Goal: Communication & Community: Answer question/provide support

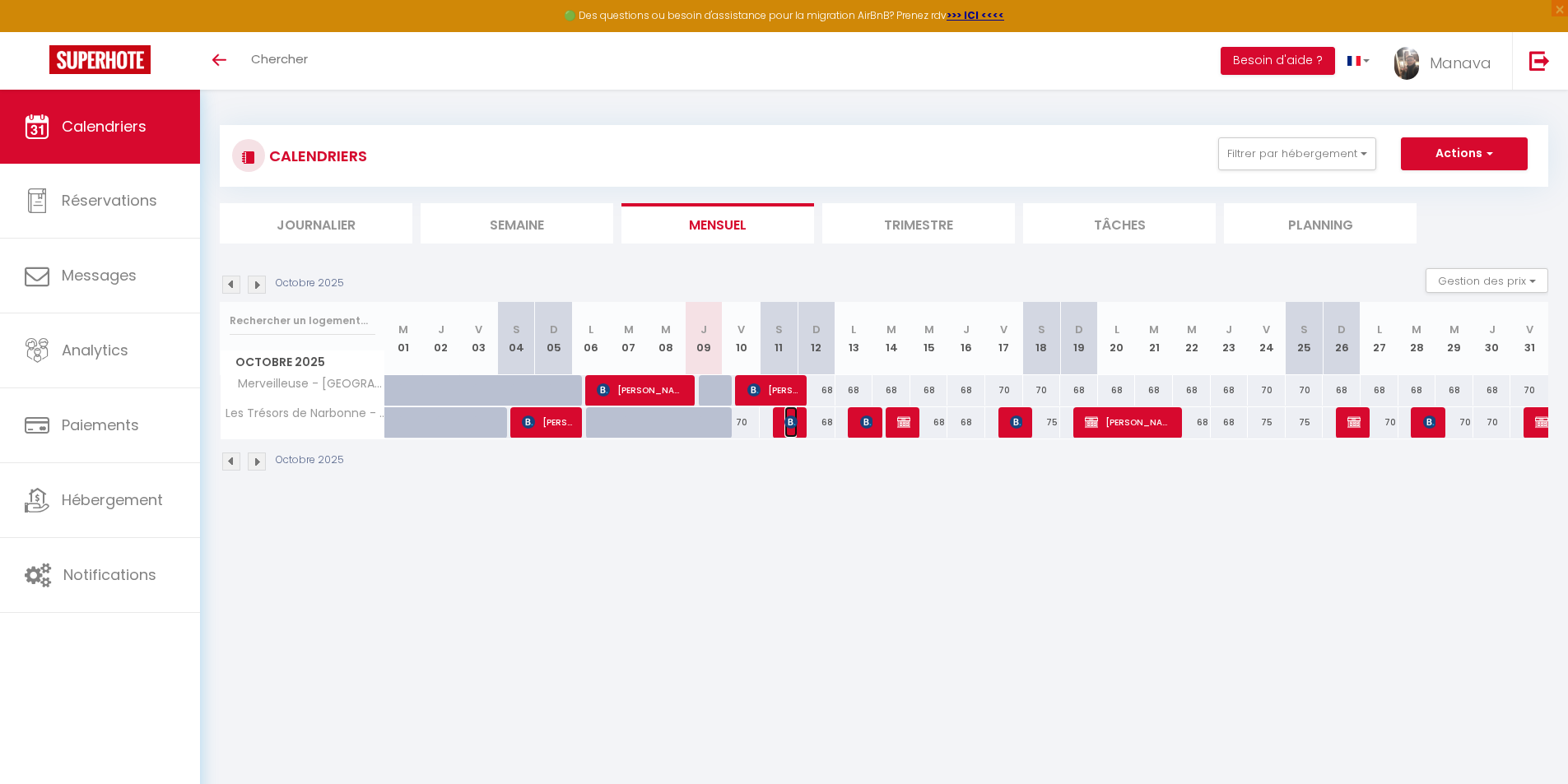
click at [788, 417] on img at bounding box center [790, 421] width 13 height 13
select select "OK"
select select "1"
select select "0"
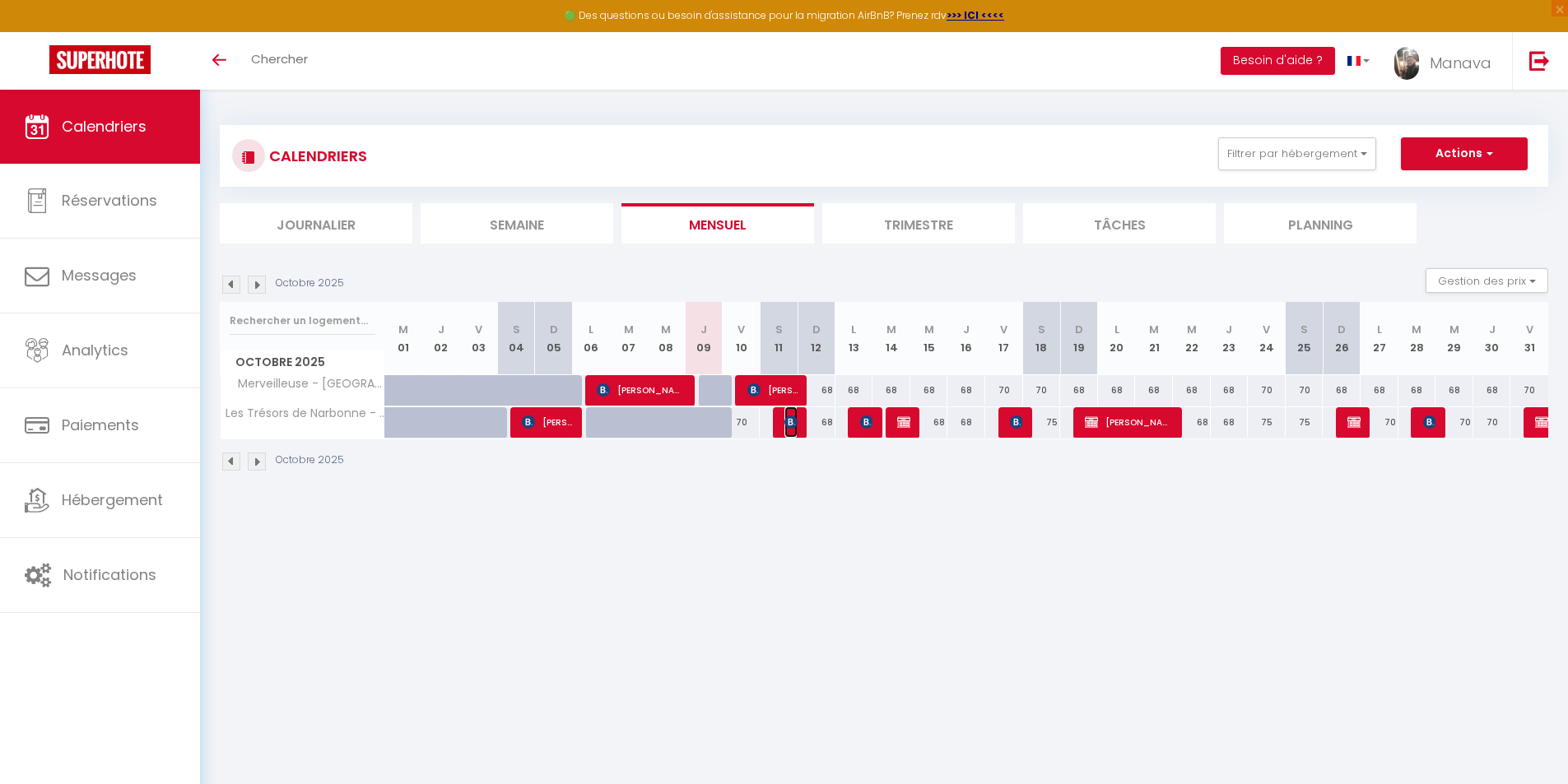
select select "1"
select select
select select "31766"
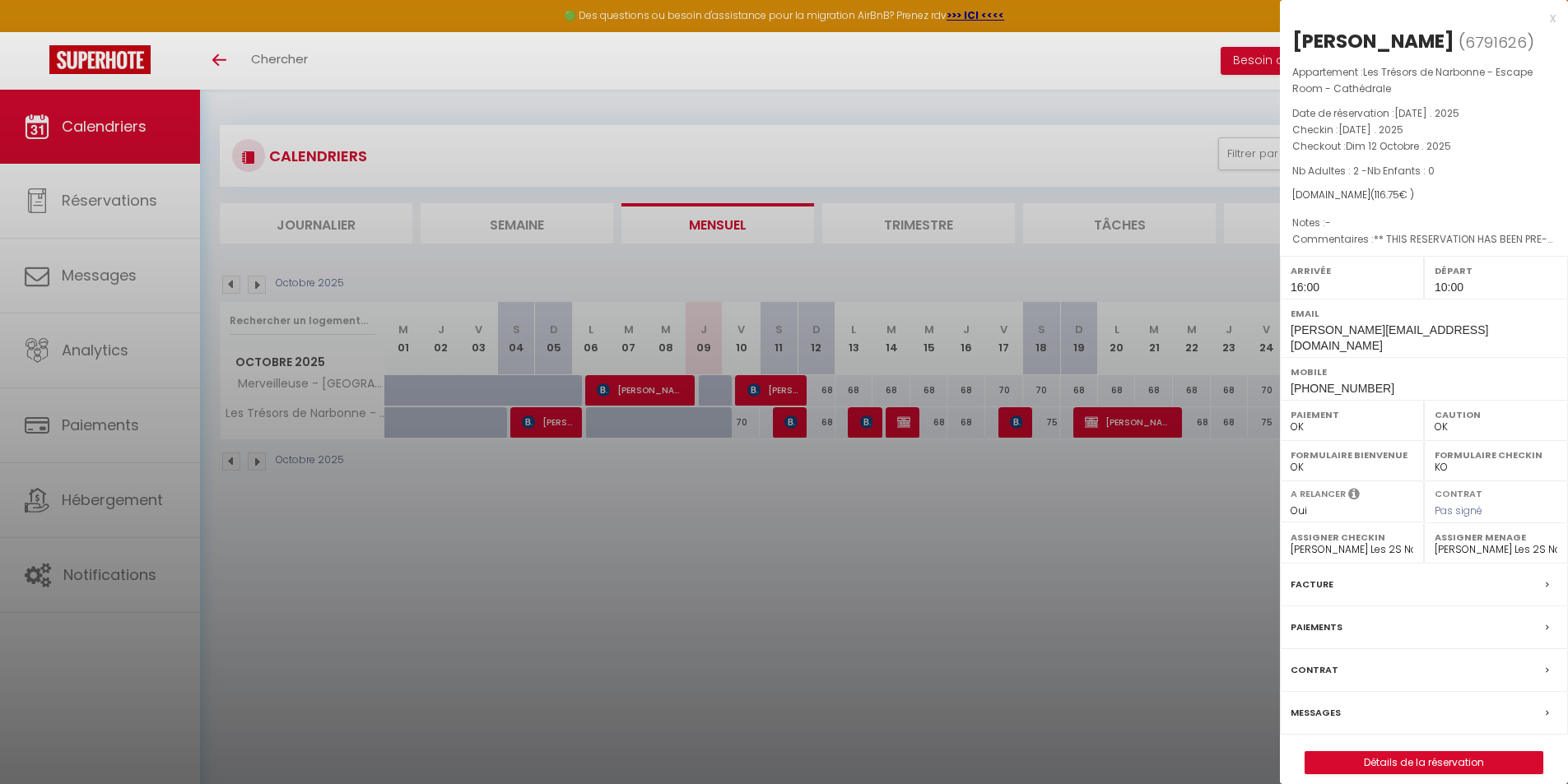
click at [1307, 704] on label "Messages" at bounding box center [1315, 712] width 50 height 17
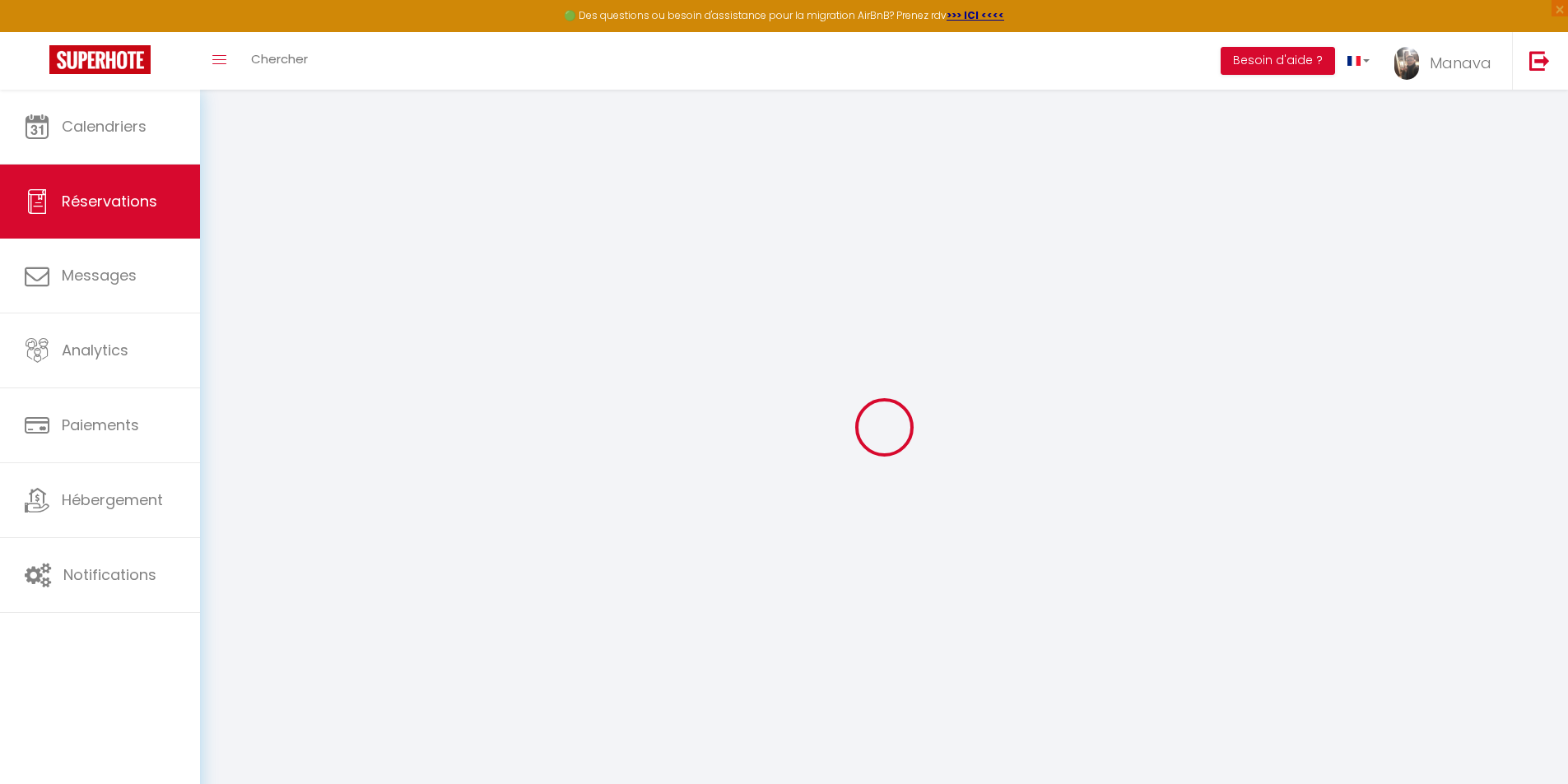
select select
checkbox input "false"
type \?1 "** THIS RESERVATION HAS BEEN PRE-PAID ** BOOKING NOTE : Payment charge is EUR 1…"
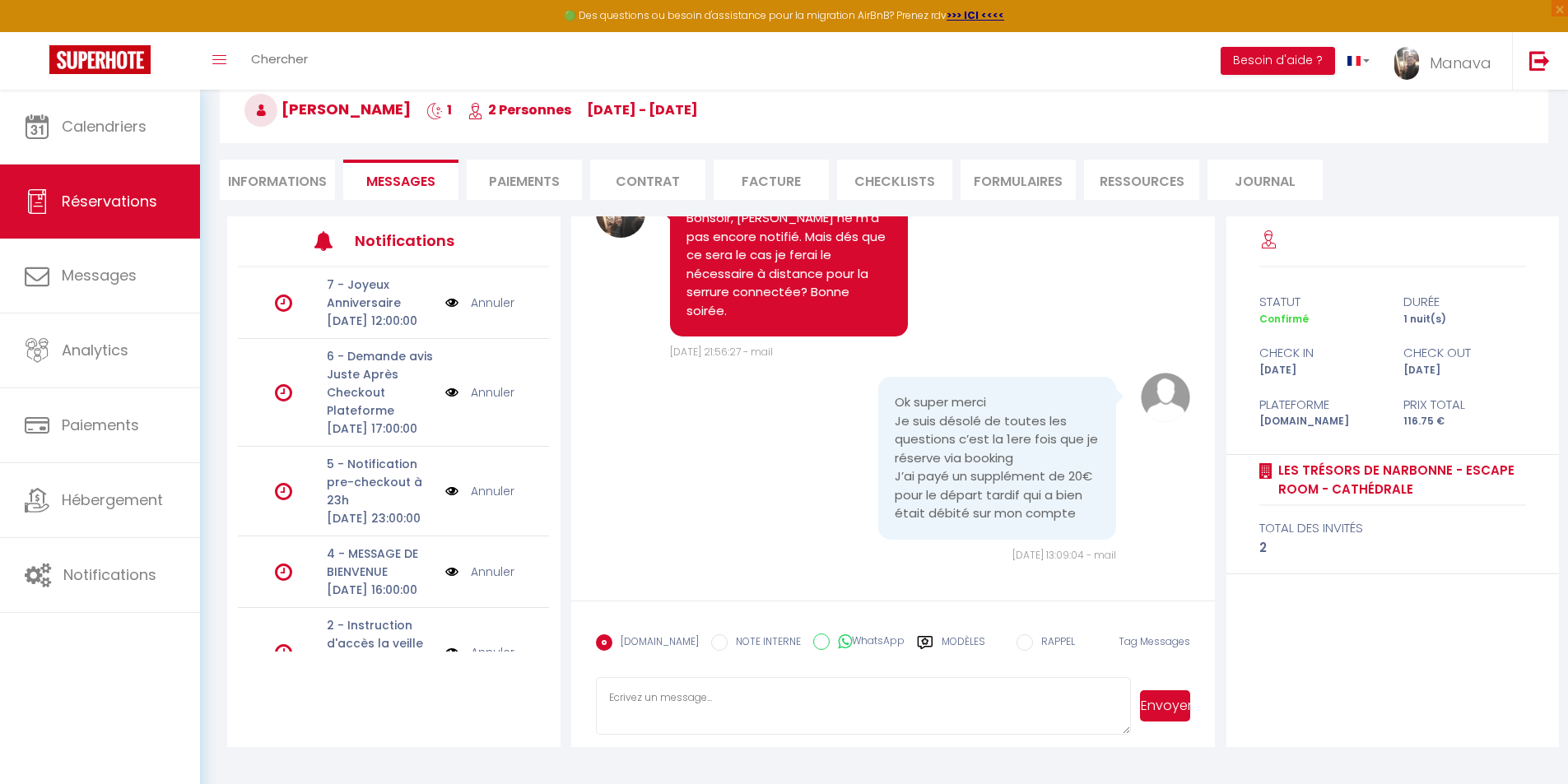
scroll to position [90, 0]
drag, startPoint x: 420, startPoint y: 0, endPoint x: 655, endPoint y: 691, distance: 729.9
click at [655, 691] on textarea at bounding box center [864, 704] width 536 height 58
click at [811, 693] on textarea "Bonjour [PERSON_NAME], merci du rappel." at bounding box center [864, 704] width 536 height 58
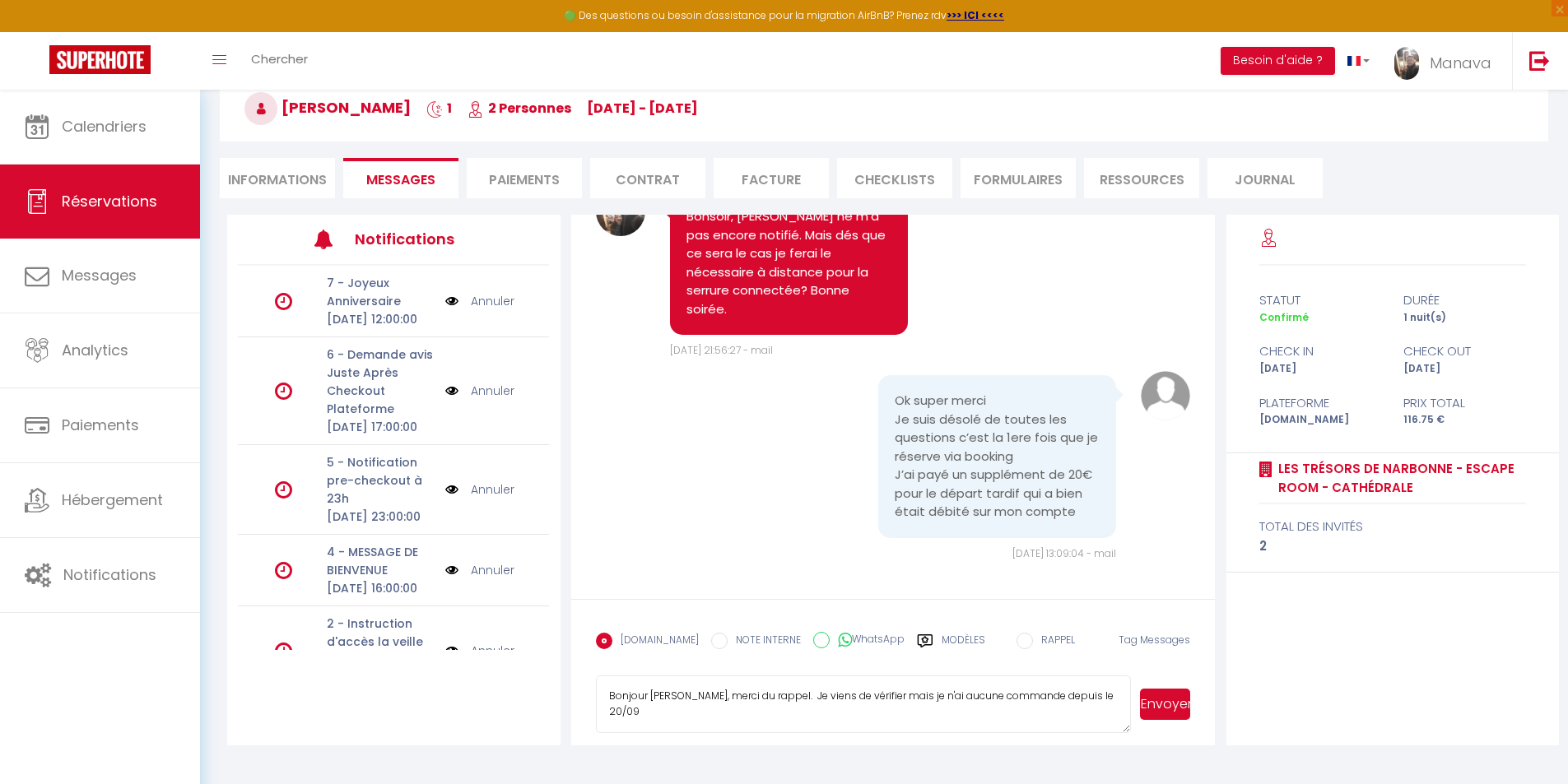
click at [1070, 698] on textarea "Bonjour [PERSON_NAME], merci du rappel. Je viens de vérifier mais je n'ai aucun…" at bounding box center [864, 704] width 536 height 58
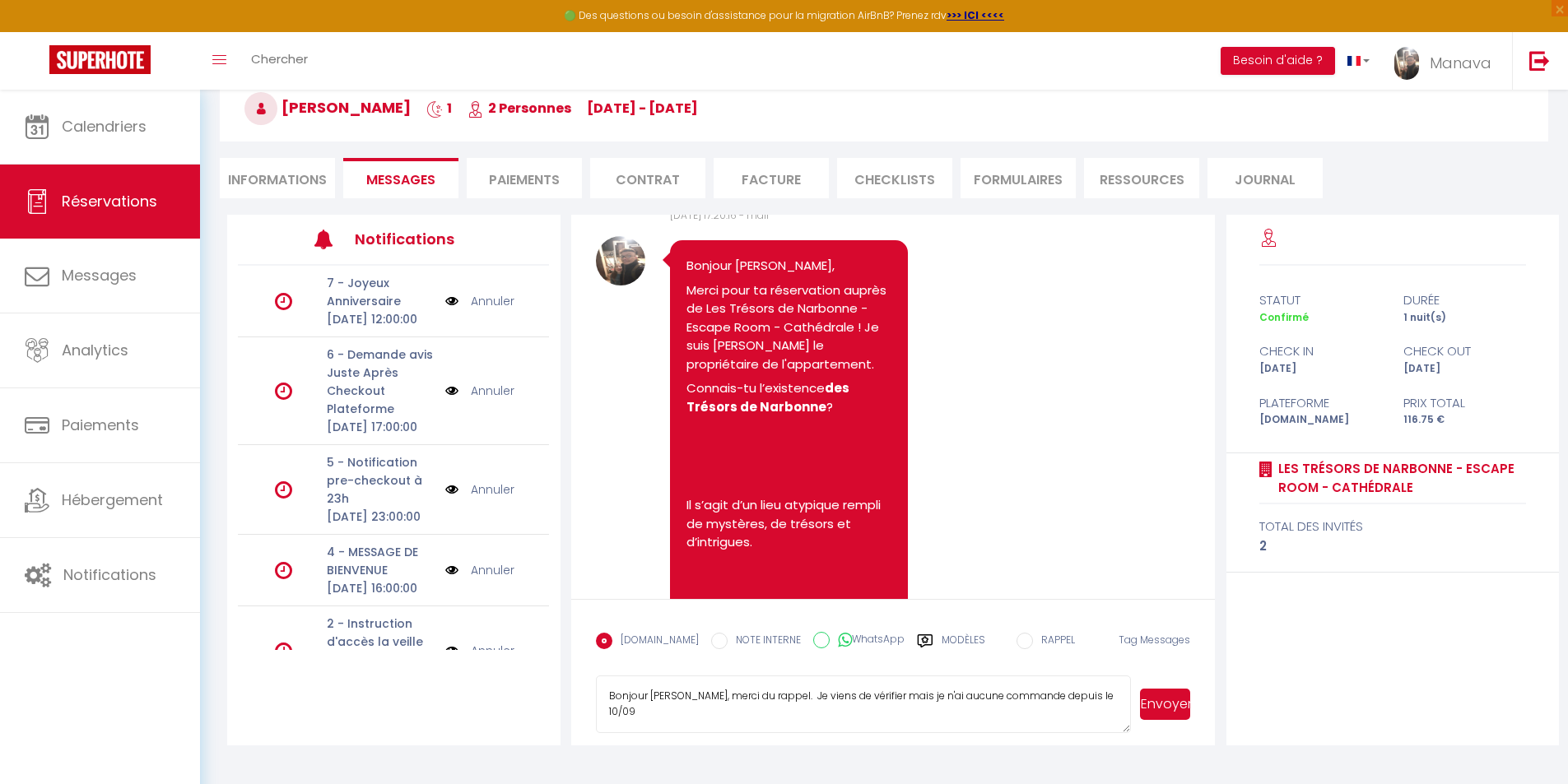
scroll to position [0, 0]
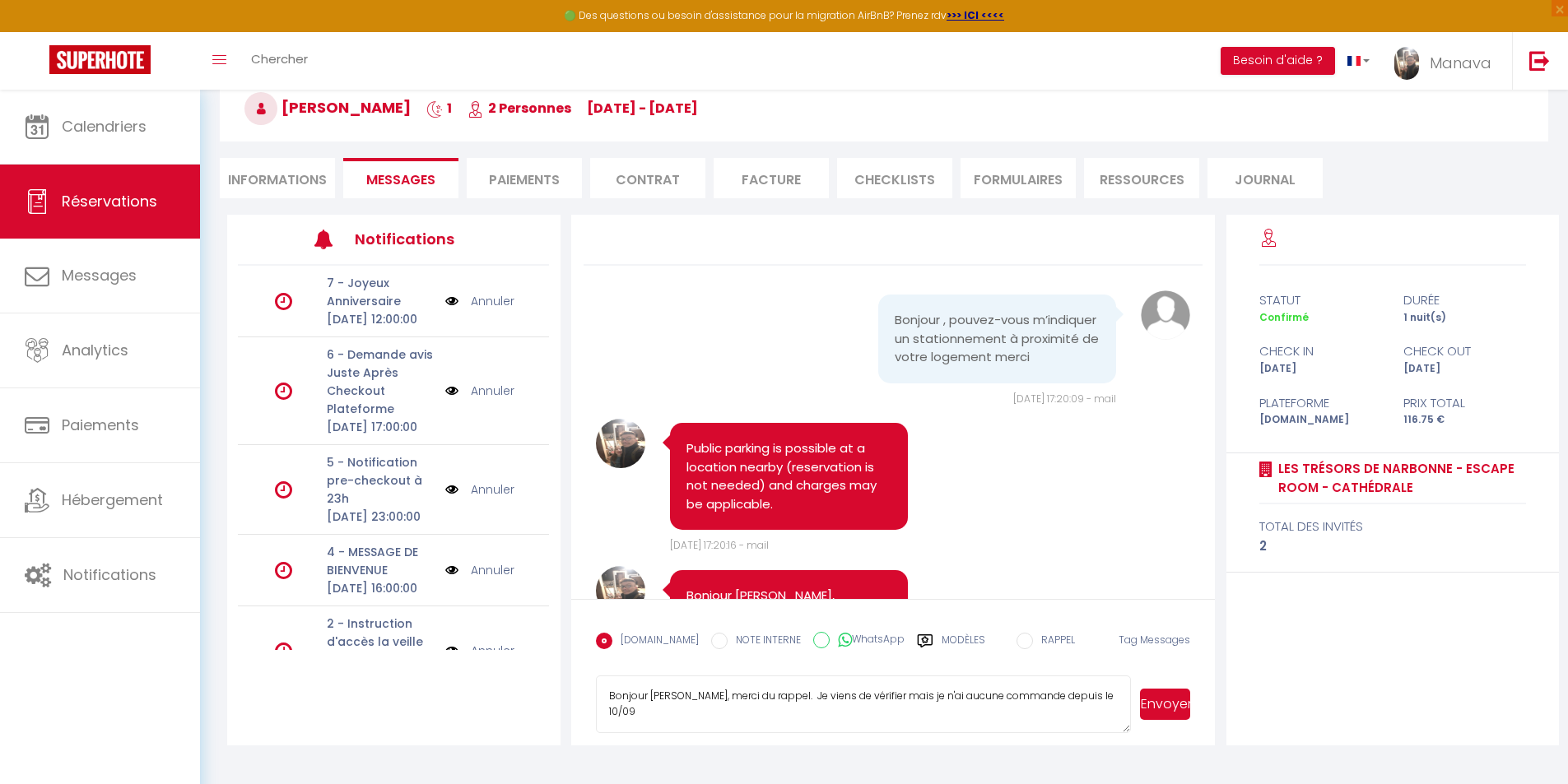
type textarea "Bonjour [PERSON_NAME], merci du rappel. Je viens de vérifier mais je n'ai aucun…"
click at [1158, 710] on button "Envoyer" at bounding box center [1165, 703] width 50 height 31
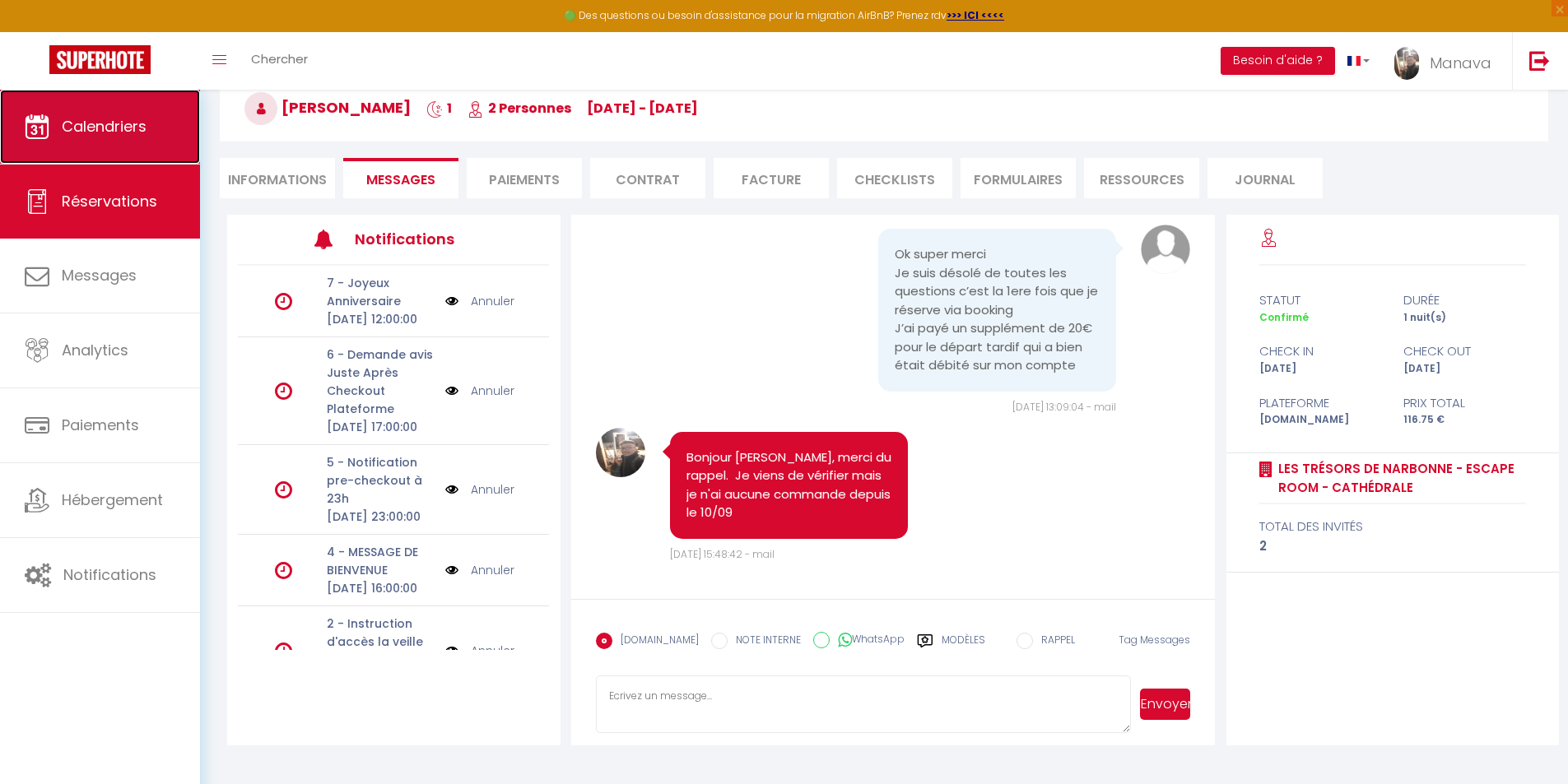
click at [107, 132] on span "Calendriers" at bounding box center [104, 126] width 85 height 21
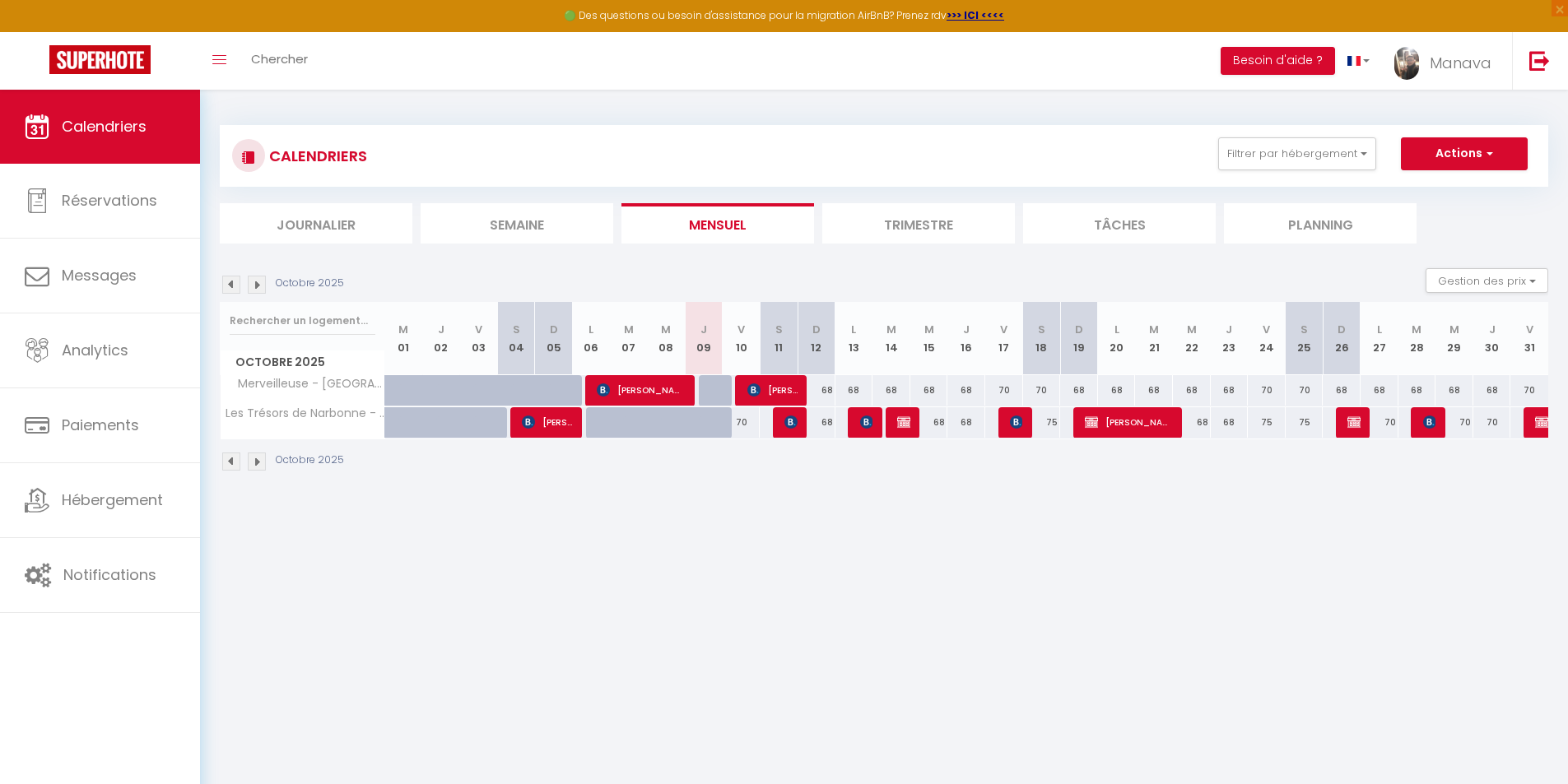
click at [798, 424] on div "68" at bounding box center [816, 422] width 38 height 31
type input "68"
type input "Dim 12 Octobre 2025"
type input "Lun 13 Octobre 2025"
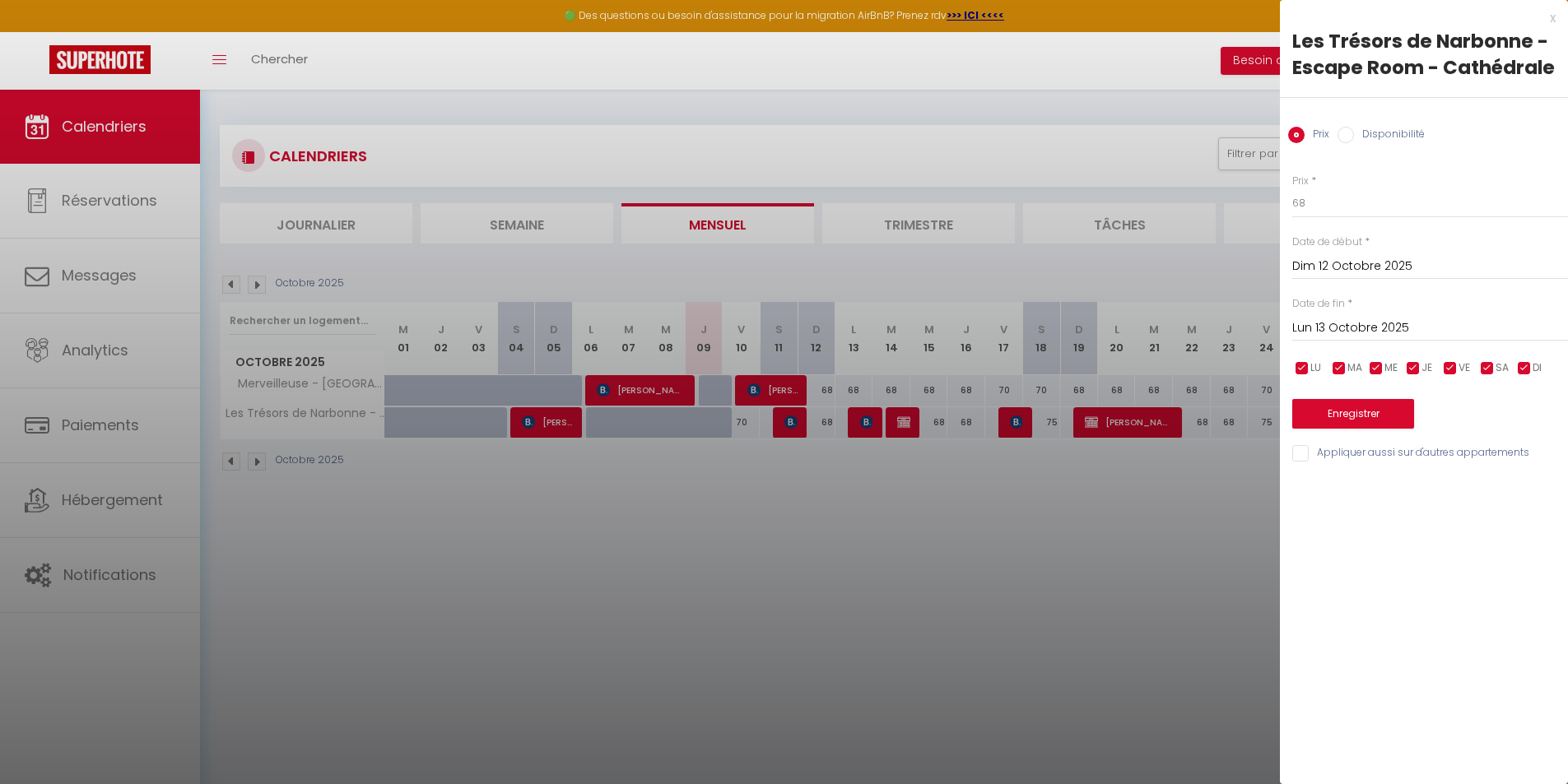
click at [972, 553] on div at bounding box center [784, 392] width 1568 height 784
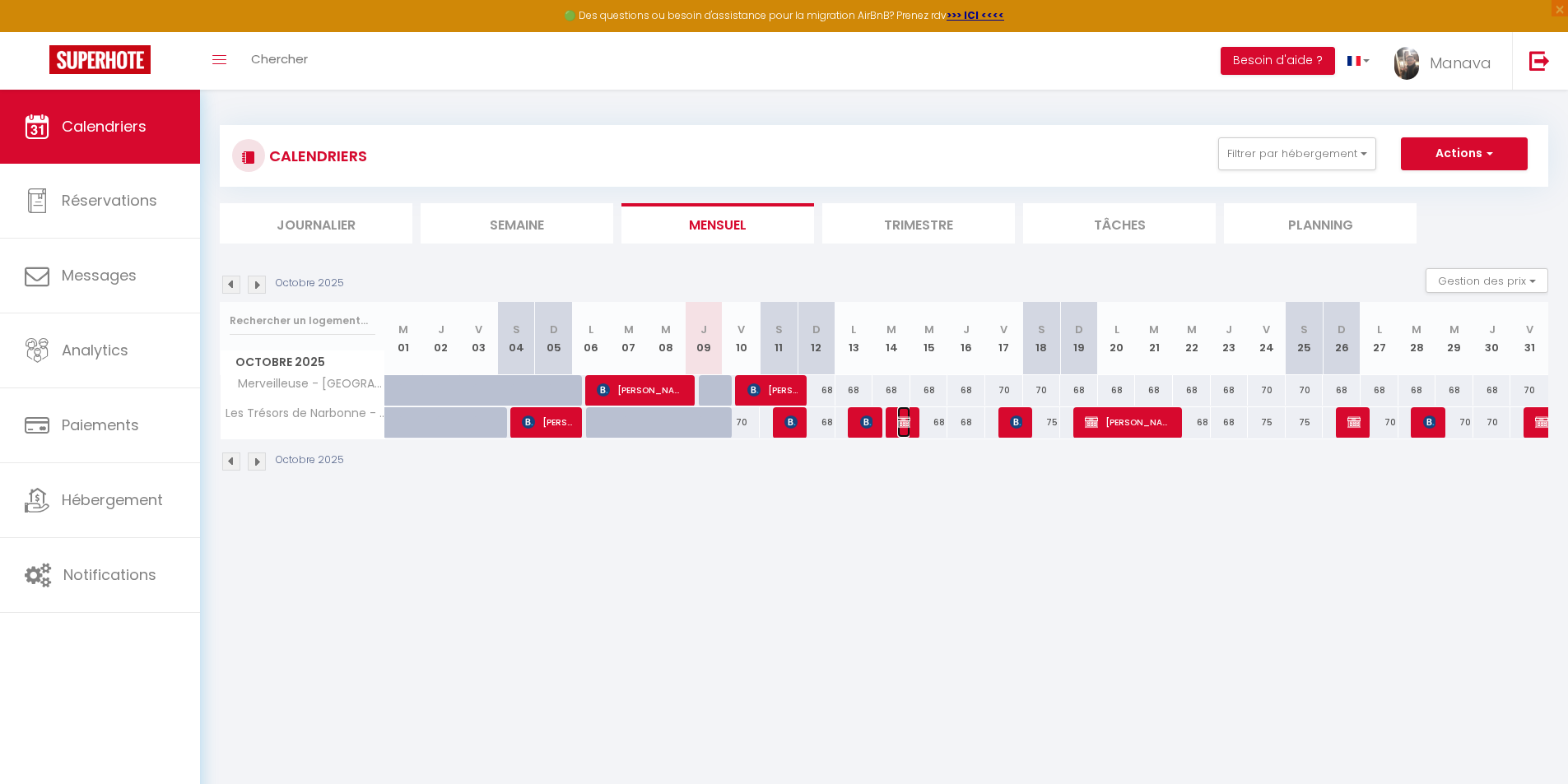
click at [902, 417] on img at bounding box center [903, 421] width 13 height 13
select select "OK"
select select "KO"
select select "1"
select select "0"
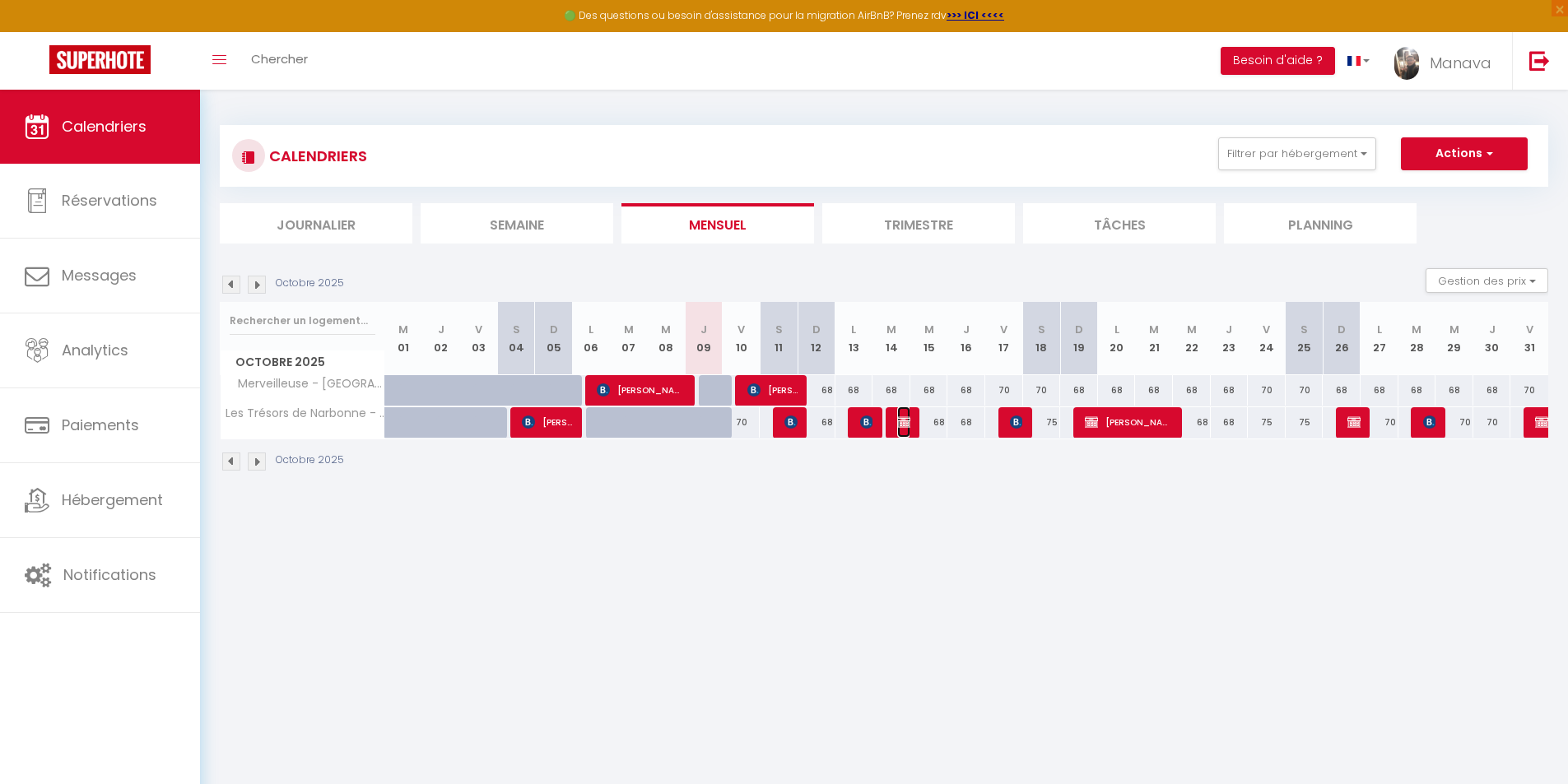
select select "1"
select select
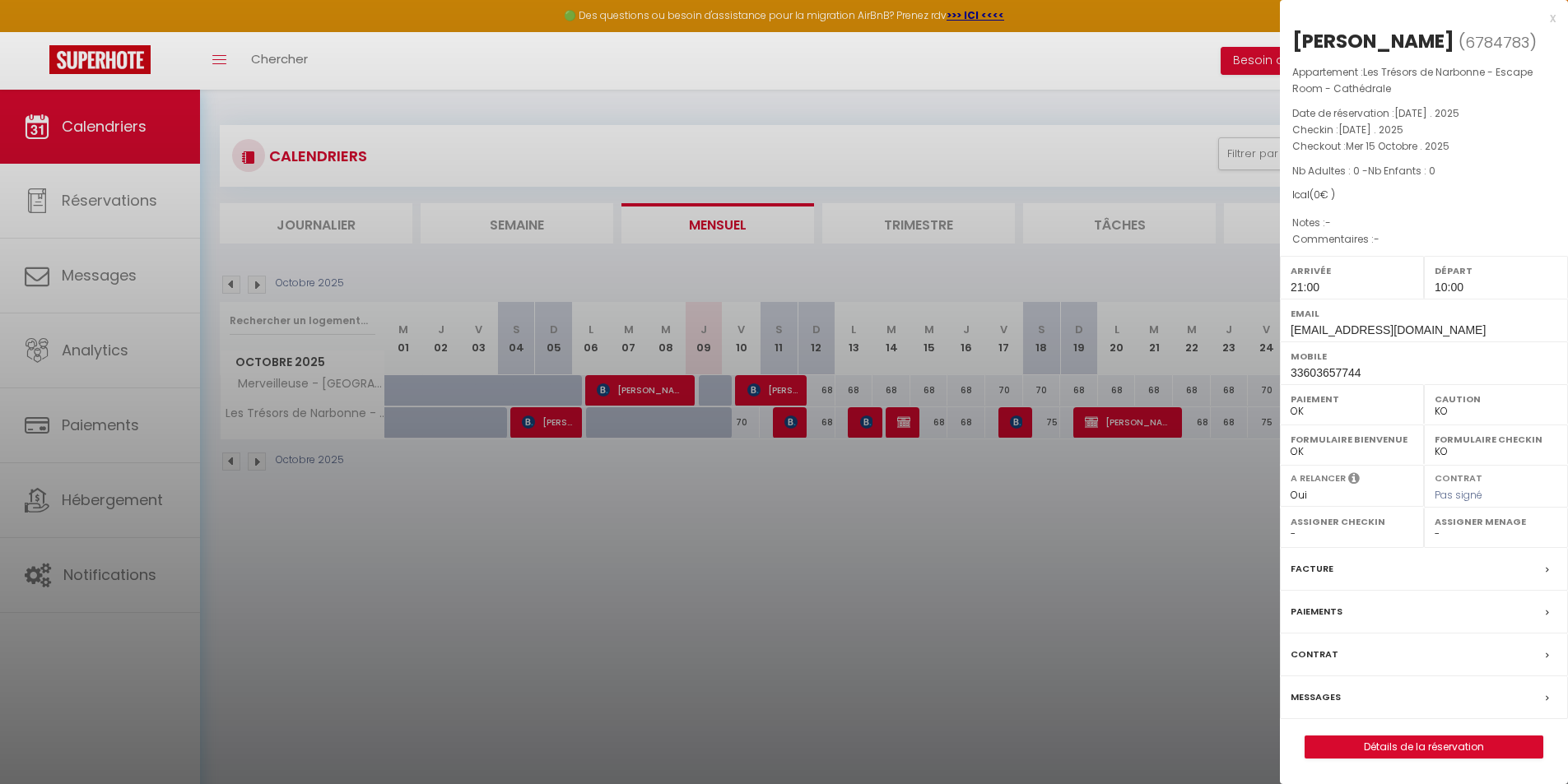
click at [818, 500] on div at bounding box center [784, 392] width 1568 height 784
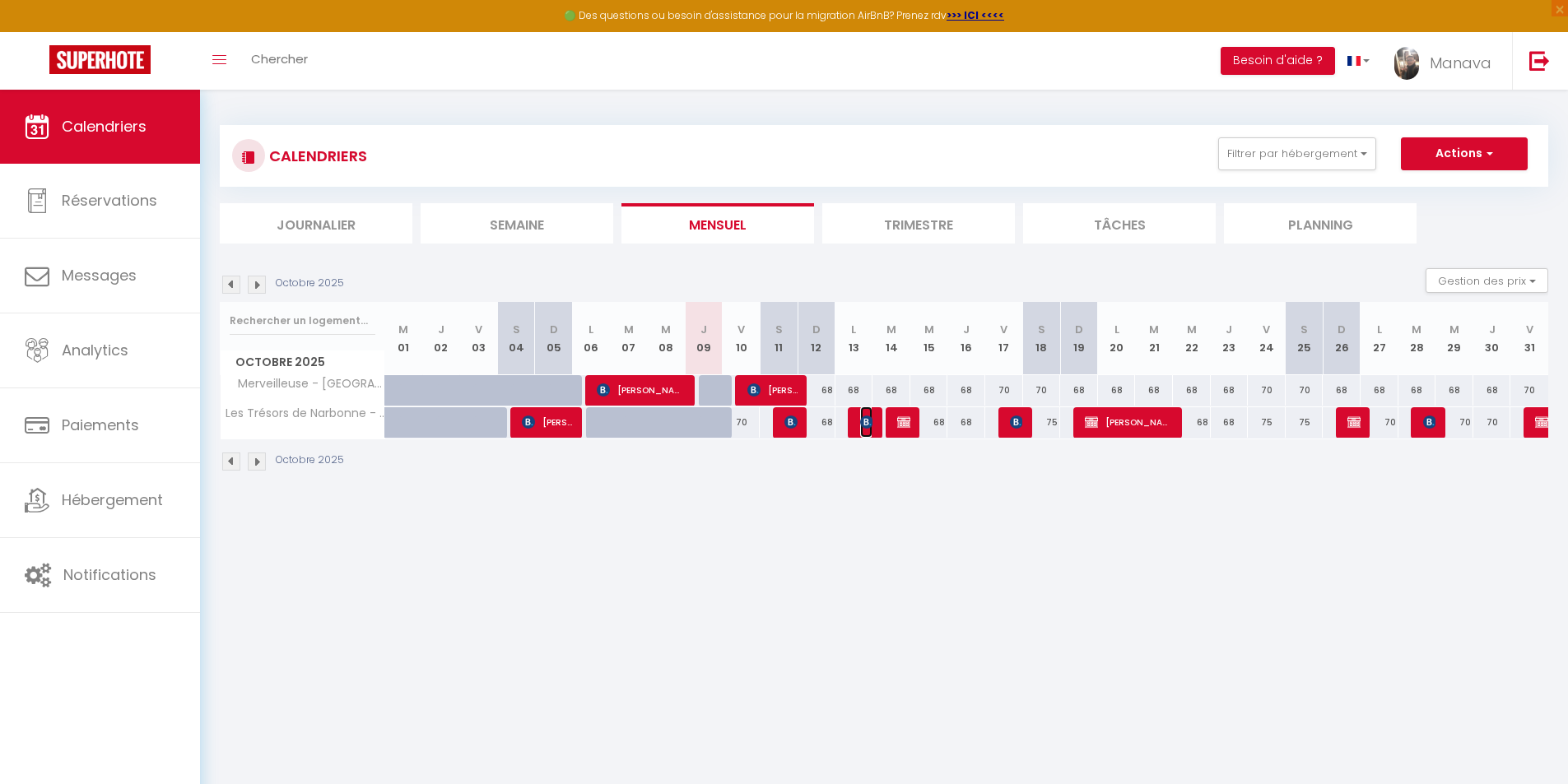
click at [864, 417] on img at bounding box center [866, 421] width 13 height 13
select select "OK"
select select "31766"
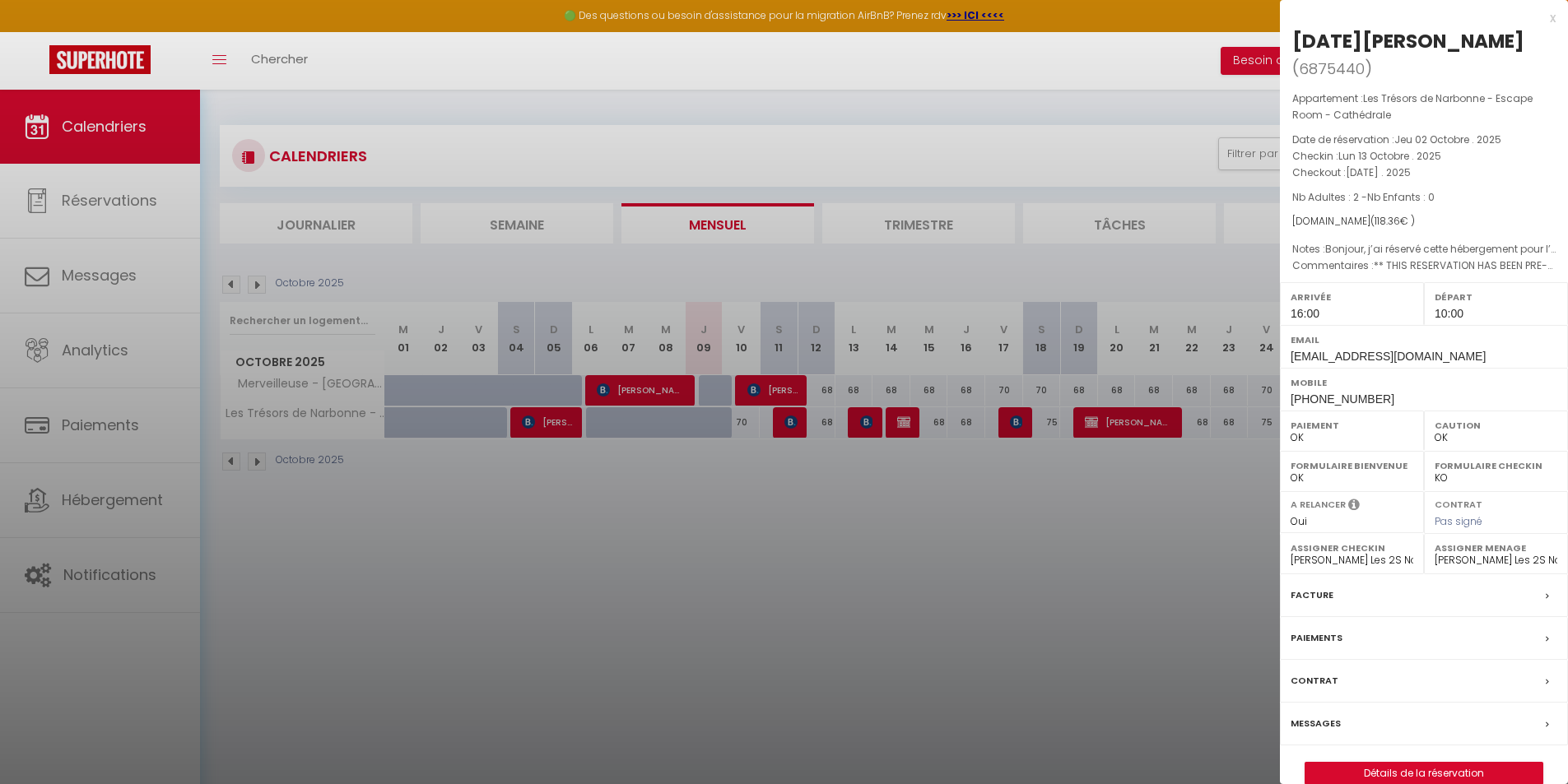
click at [826, 499] on div at bounding box center [784, 392] width 1568 height 784
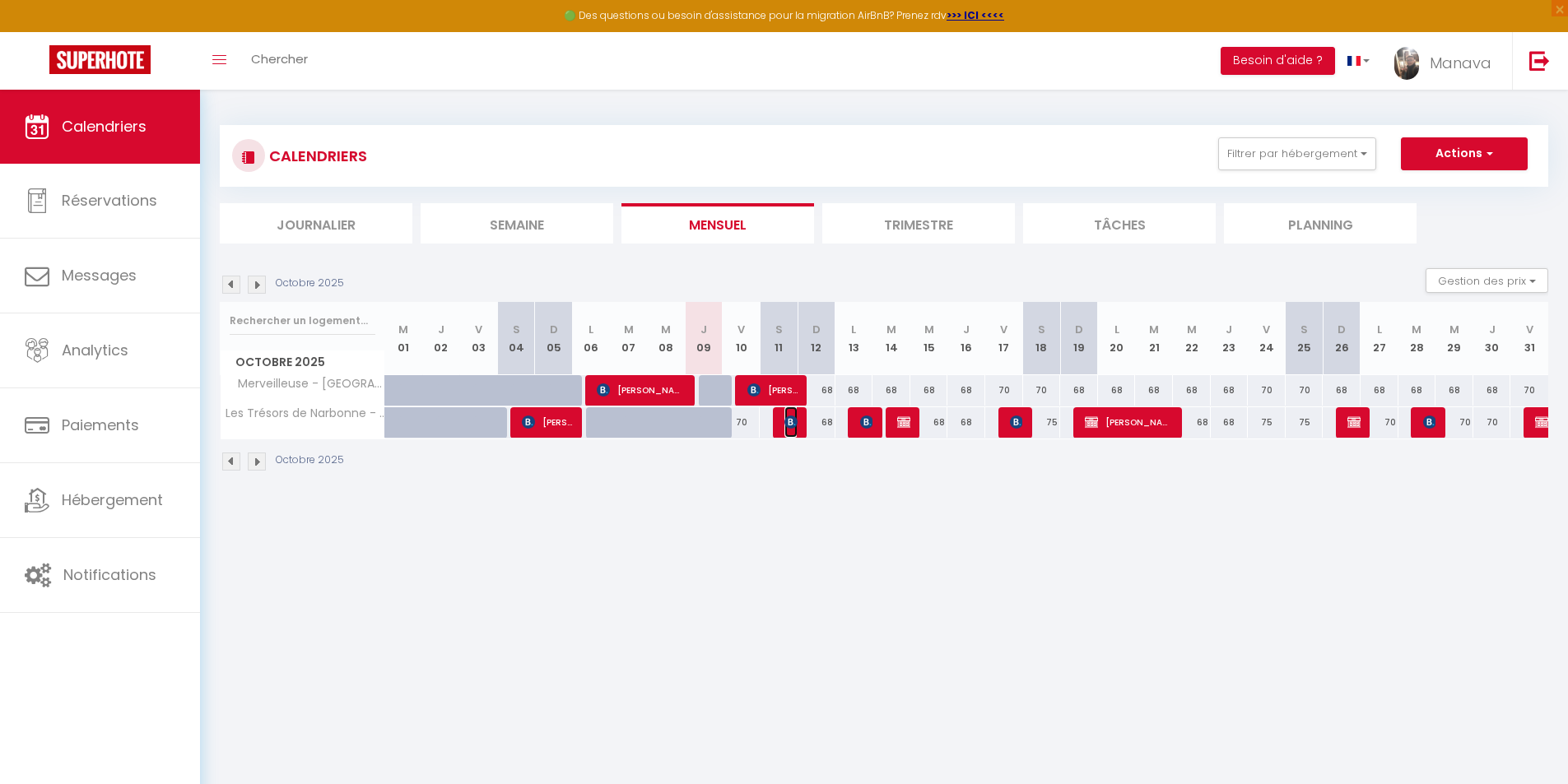
click at [795, 420] on img at bounding box center [790, 421] width 13 height 13
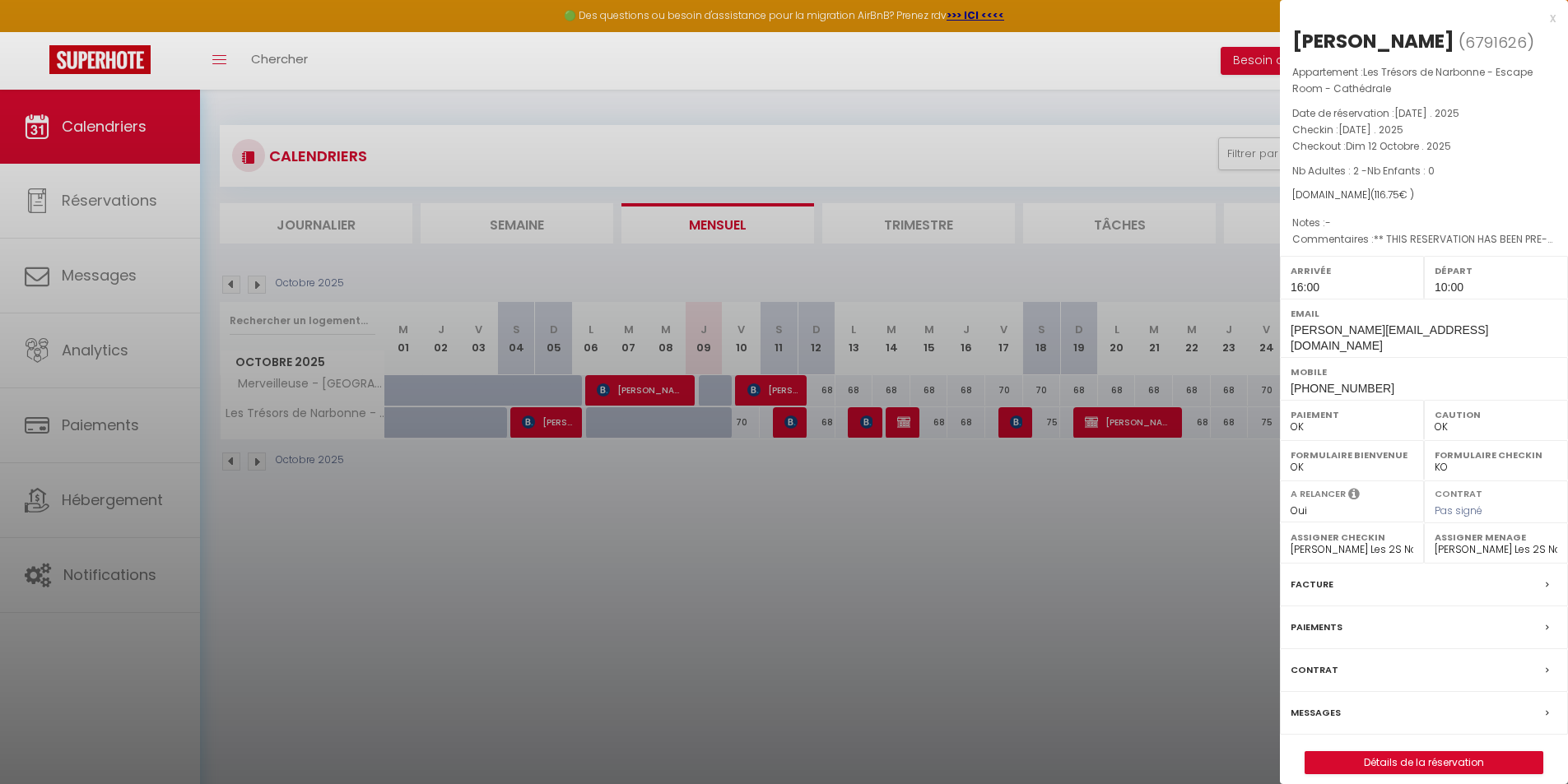
click at [1322, 704] on label "Messages" at bounding box center [1315, 712] width 50 height 17
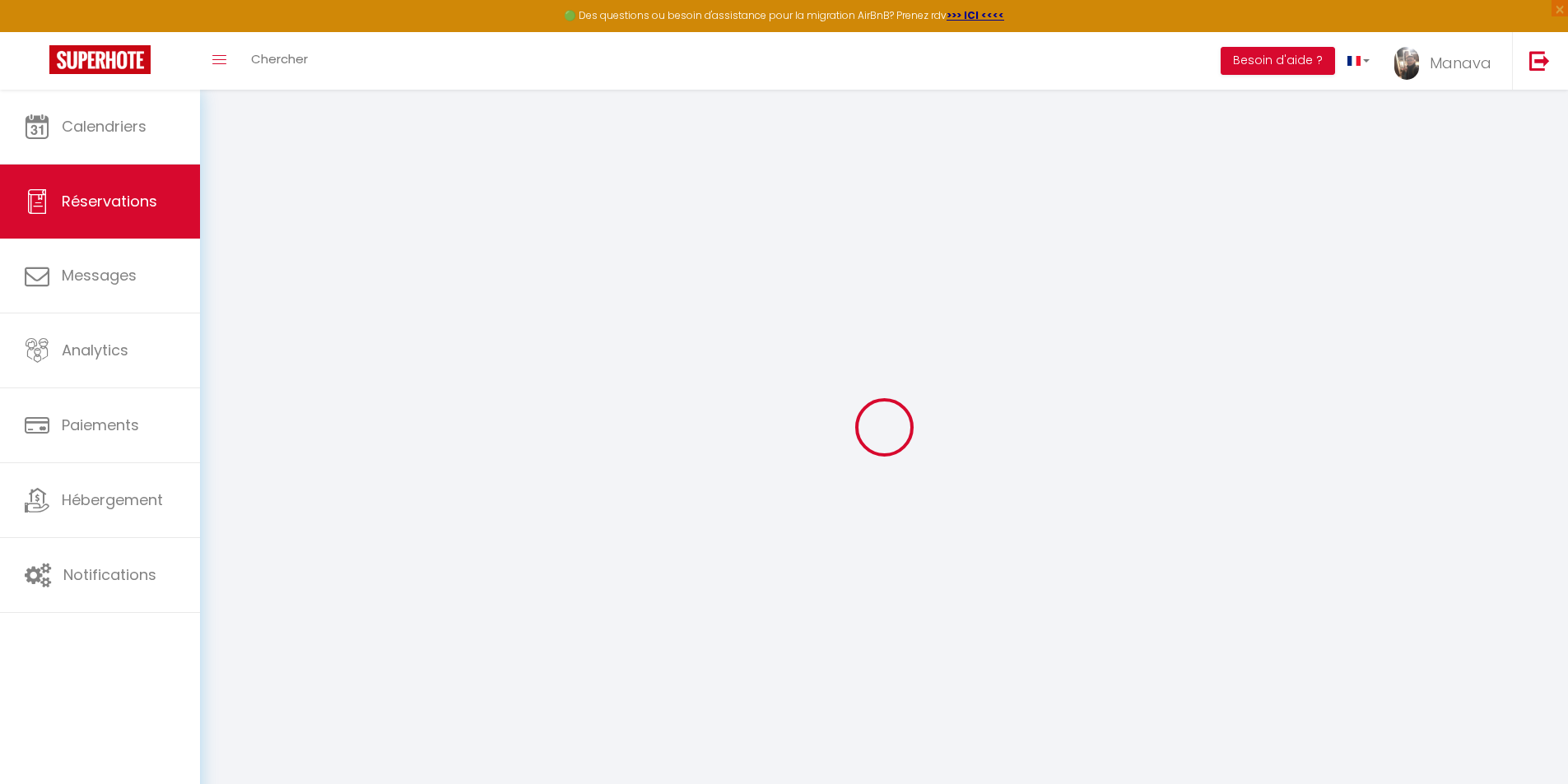
select select
checkbox input "false"
type \?1 "** THIS RESERVATION HAS BEEN PRE-PAID ** BOOKING NOTE : Payment charge is EUR 1…"
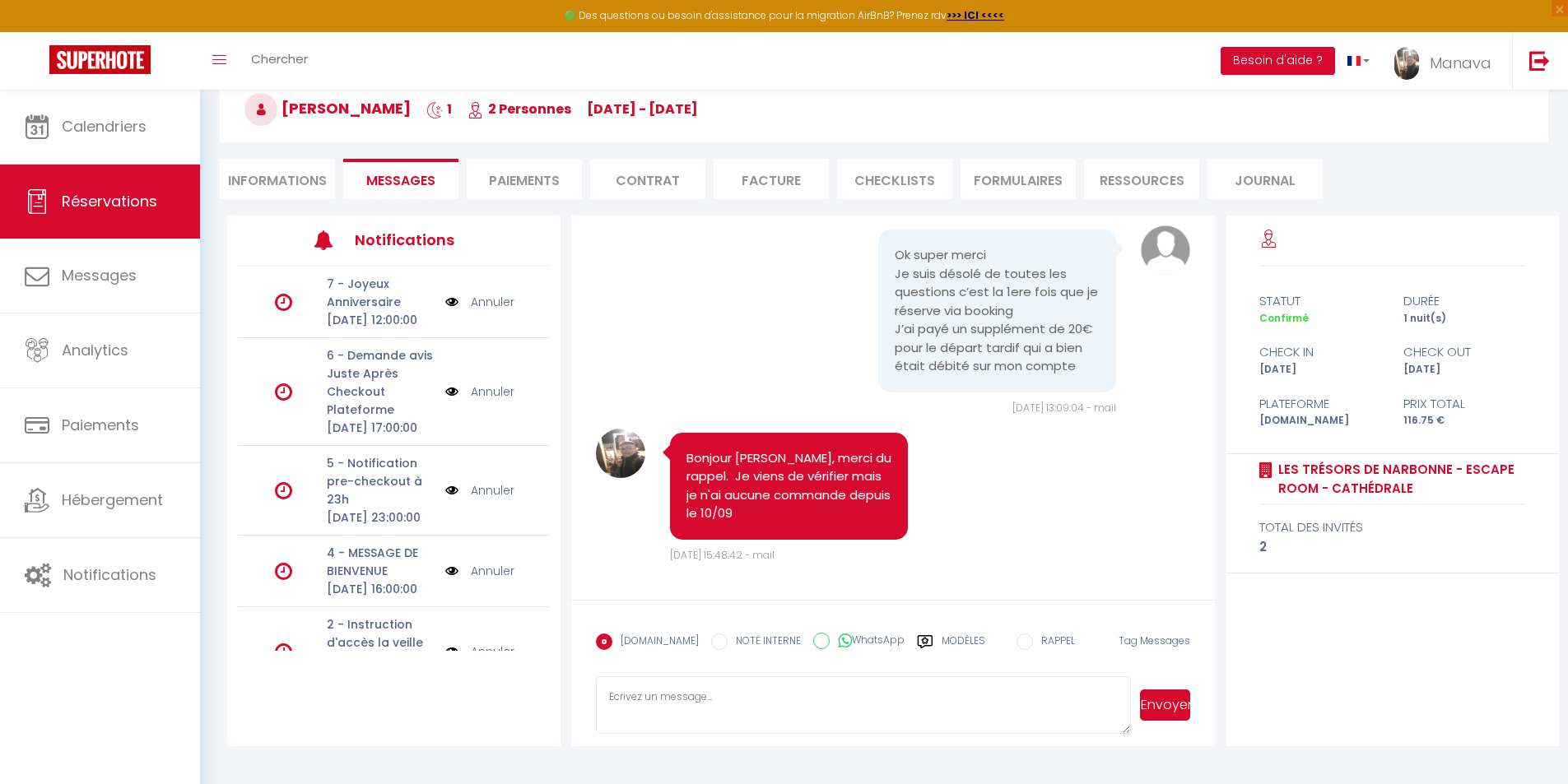
scroll to position [90, 0]
click at [699, 692] on textarea at bounding box center [864, 704] width 536 height 58
type textarea "Et je n'ai aucun Alban dans mes 50 derniers clients."
click at [1161, 702] on button "Envoyer" at bounding box center [1165, 703] width 50 height 31
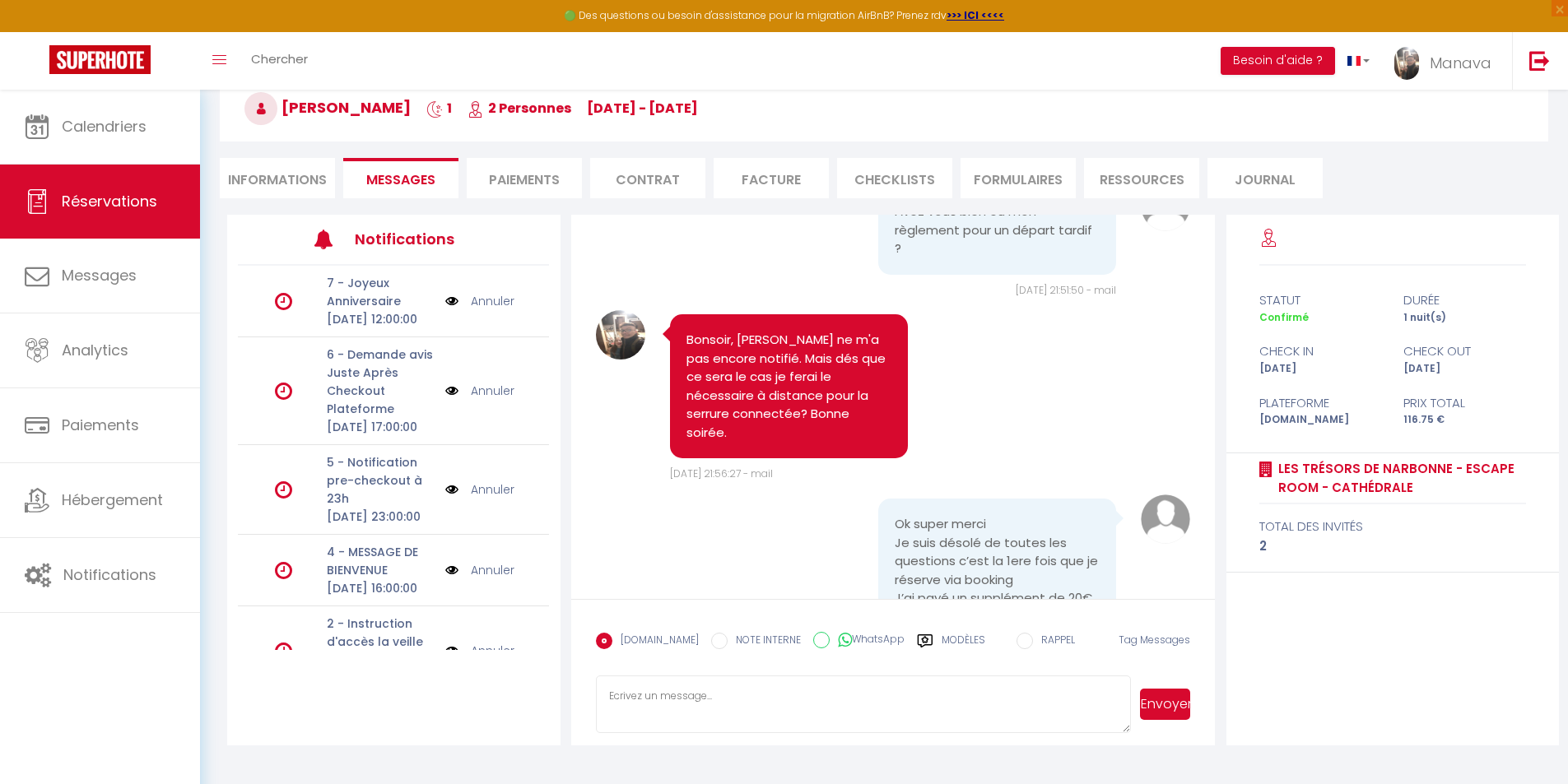
scroll to position [2896, 0]
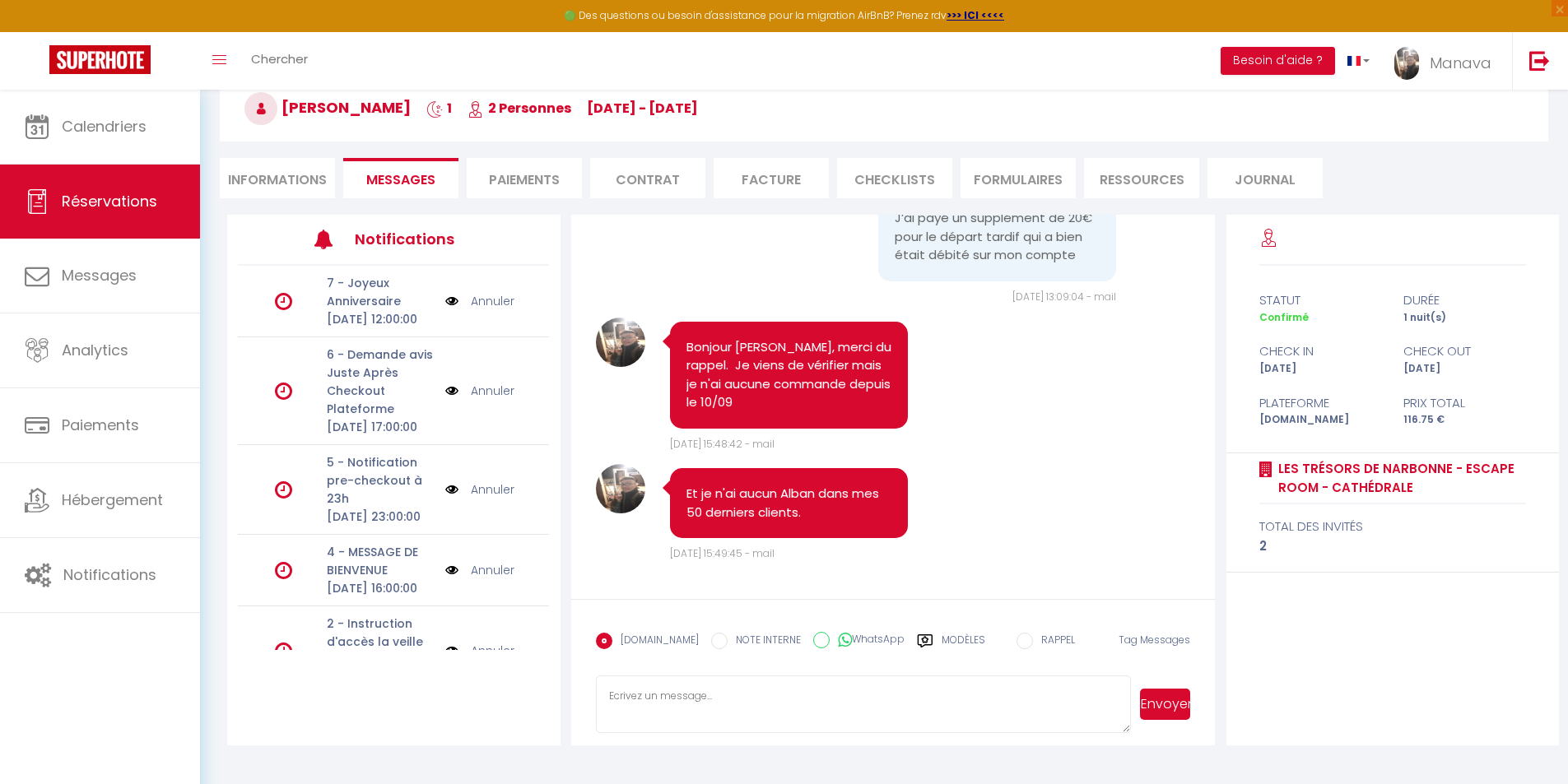
drag, startPoint x: 1007, startPoint y: 504, endPoint x: 1006, endPoint y: 698, distance: 194.0
click at [853, 689] on textarea at bounding box center [864, 704] width 536 height 58
type textarea "Vous pouvez me faire suivre la facture Cozy Up sur [EMAIL_ADDRESS][DOMAIN_NAME]…"
click at [1166, 709] on button "Envoyer" at bounding box center [1165, 703] width 50 height 31
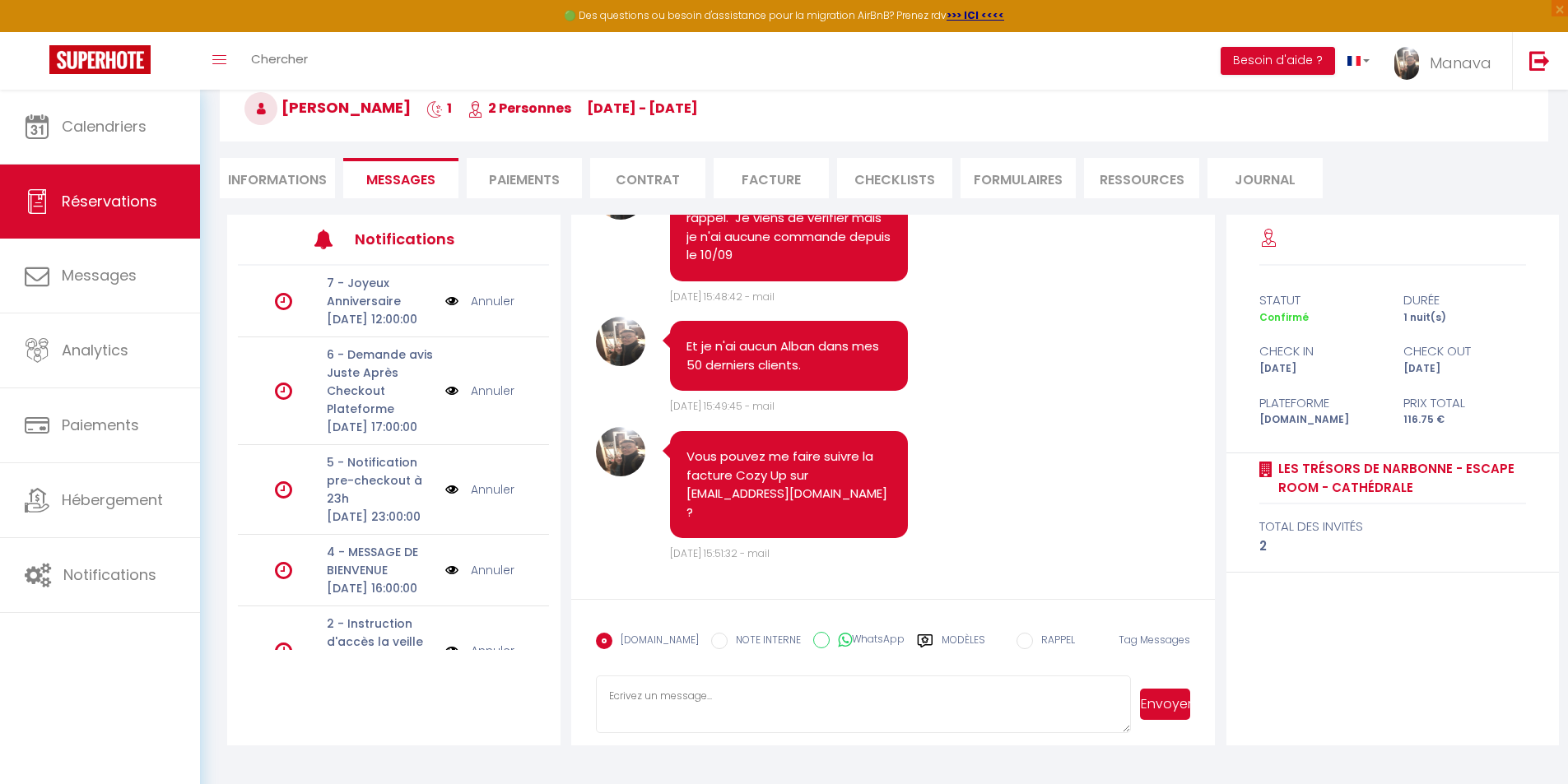
scroll to position [3043, 0]
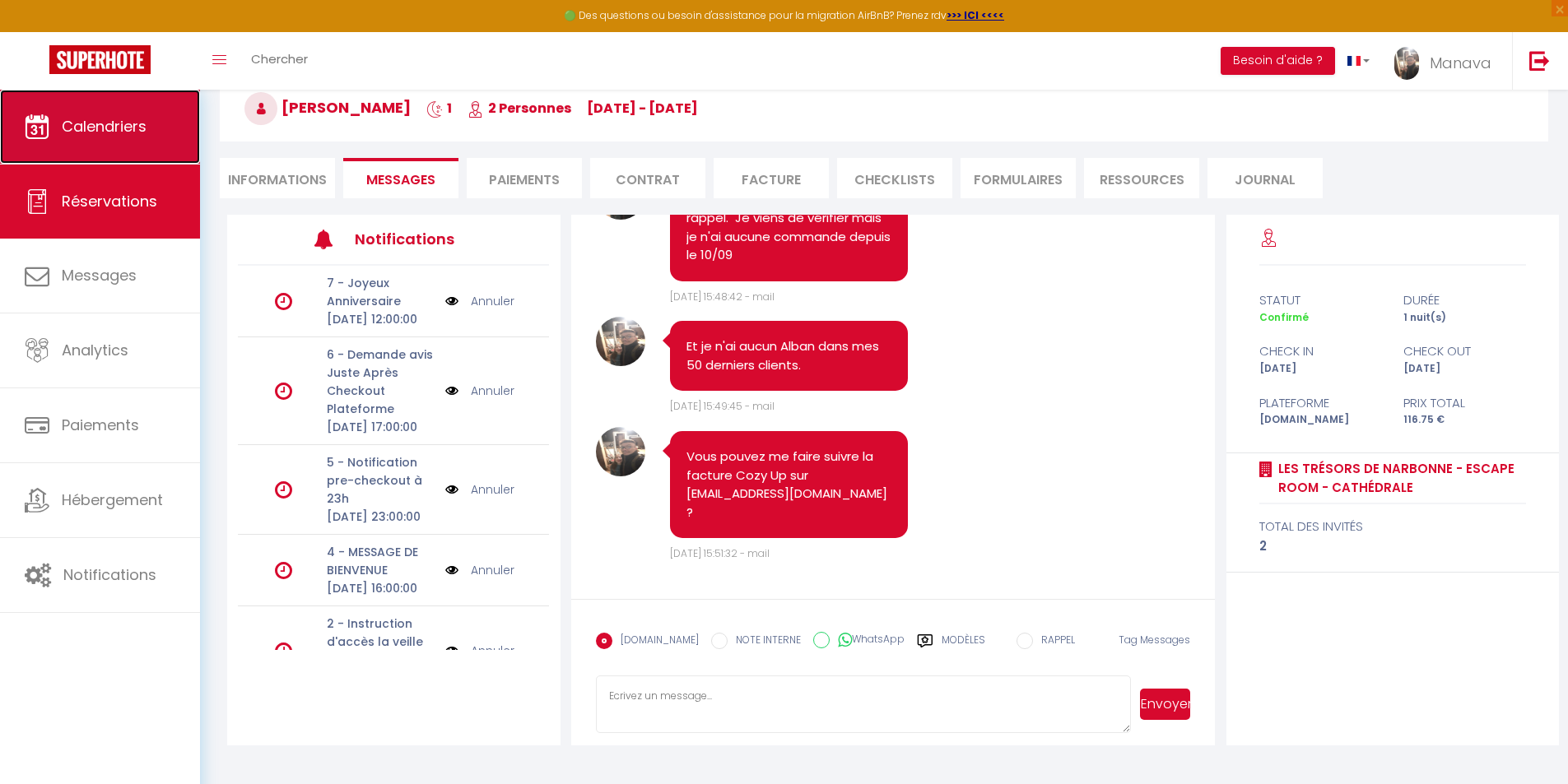
click at [131, 159] on link "Calendriers" at bounding box center [100, 127] width 200 height 74
